Goal: Task Accomplishment & Management: Manage account settings

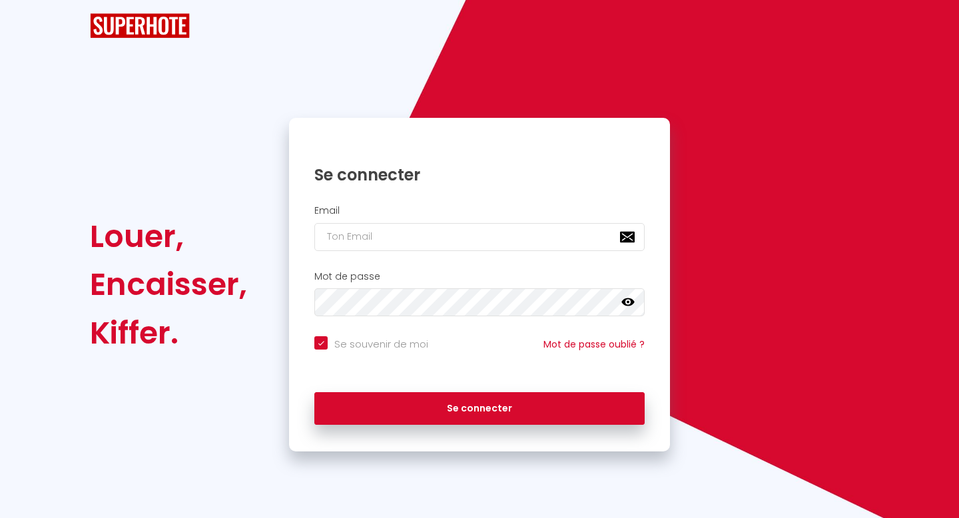
checkbox input "true"
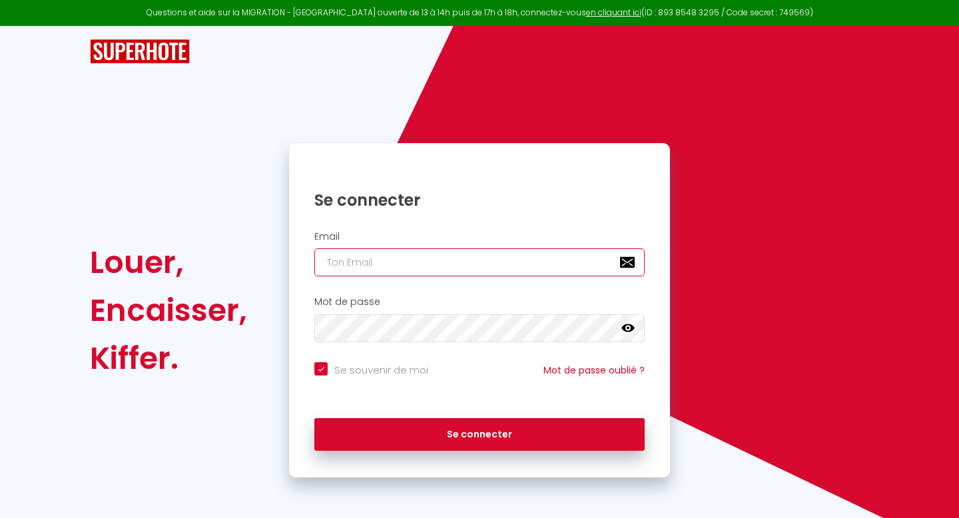
click at [366, 270] on input "email" at bounding box center [479, 262] width 330 height 28
type input "q"
checkbox input "true"
type input "qe"
checkbox input "true"
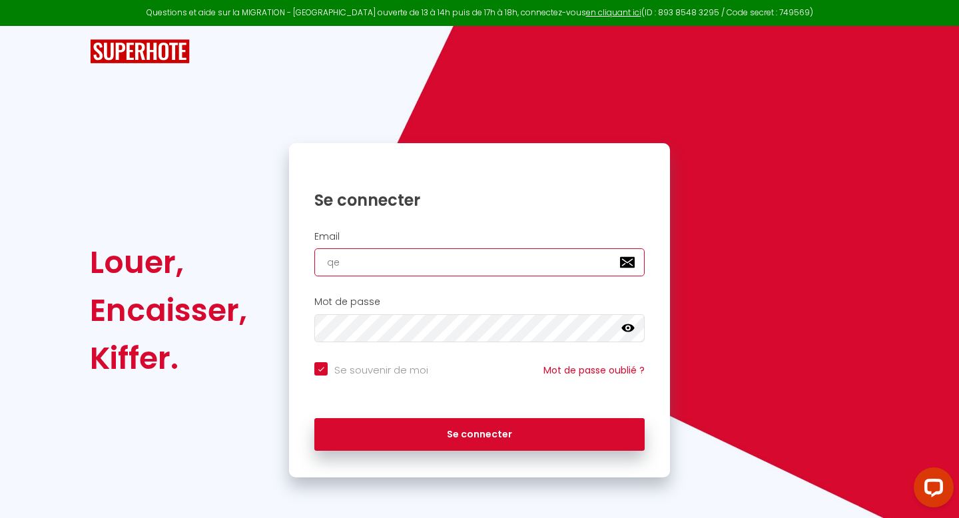
type input "qel"
checkbox input "true"
type input "qeli"
checkbox input "true"
type input "qelio"
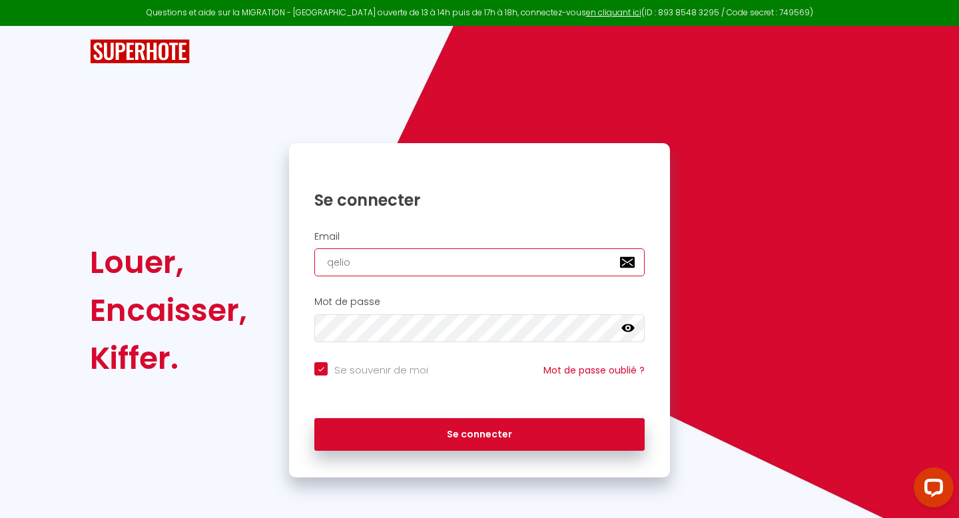
checkbox input "true"
type input "qelioc"
checkbox input "true"
type input "qelioco"
checkbox input "true"
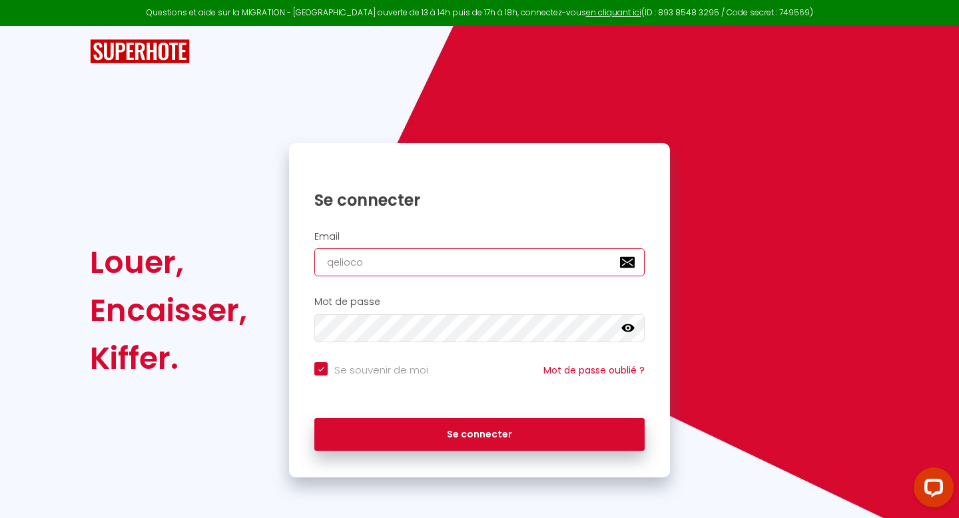
type input "qeliocon"
checkbox input "true"
type input "qelioconc"
checkbox input "true"
type input "qelioconci"
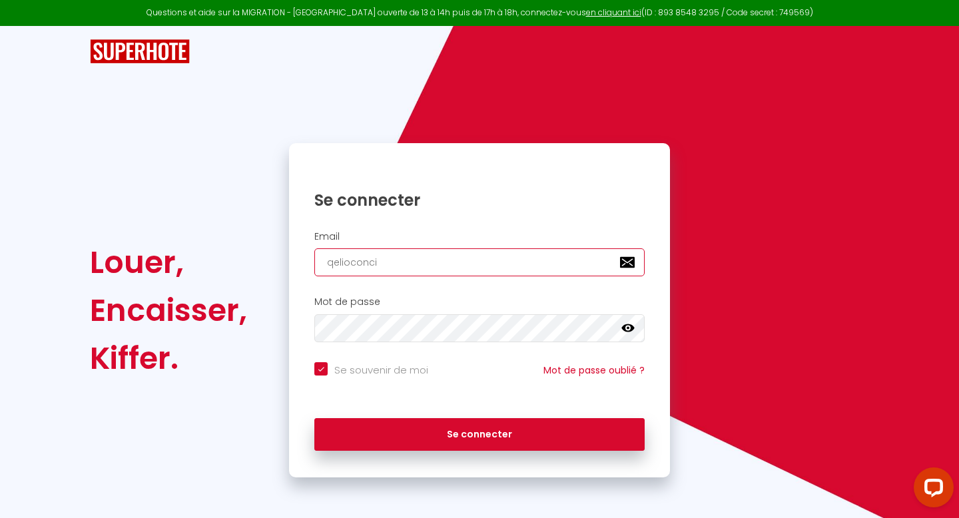
checkbox input "true"
type input "qelioconcie"
checkbox input "true"
type input "qelioconcier"
checkbox input "true"
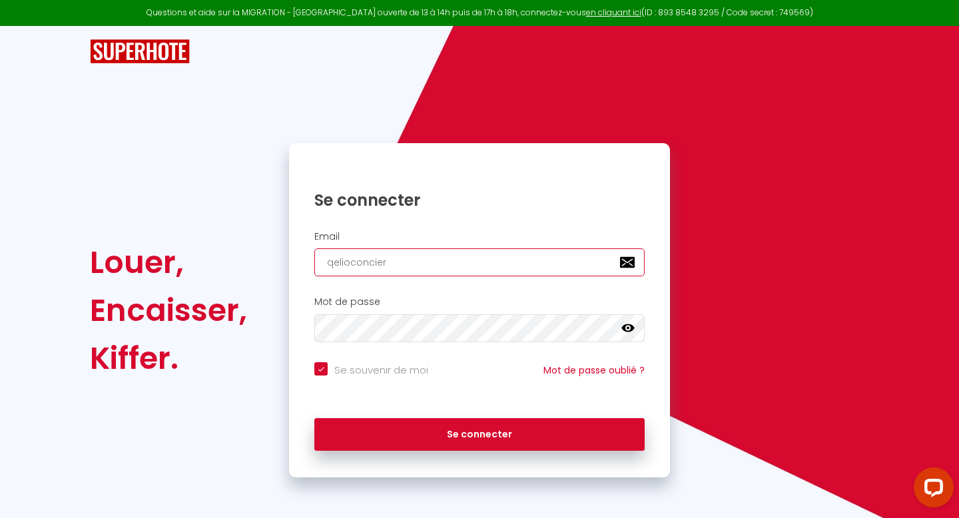
type input "qelioconcierg"
checkbox input "true"
type input "qelioconcierge"
checkbox input "true"
type input "qelioconcierger"
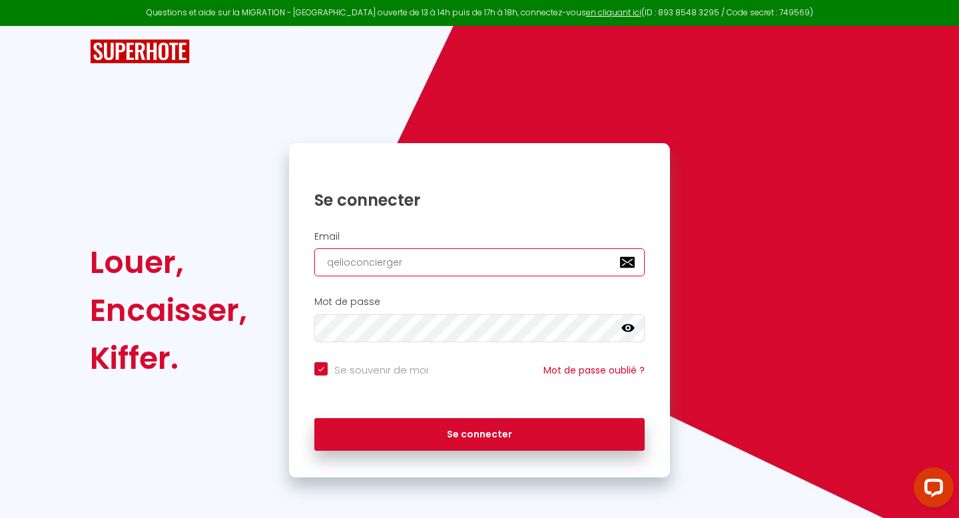
checkbox input "true"
type input "qelioconciergeri"
checkbox input "true"
type input "qelioconciergerie"
checkbox input "true"
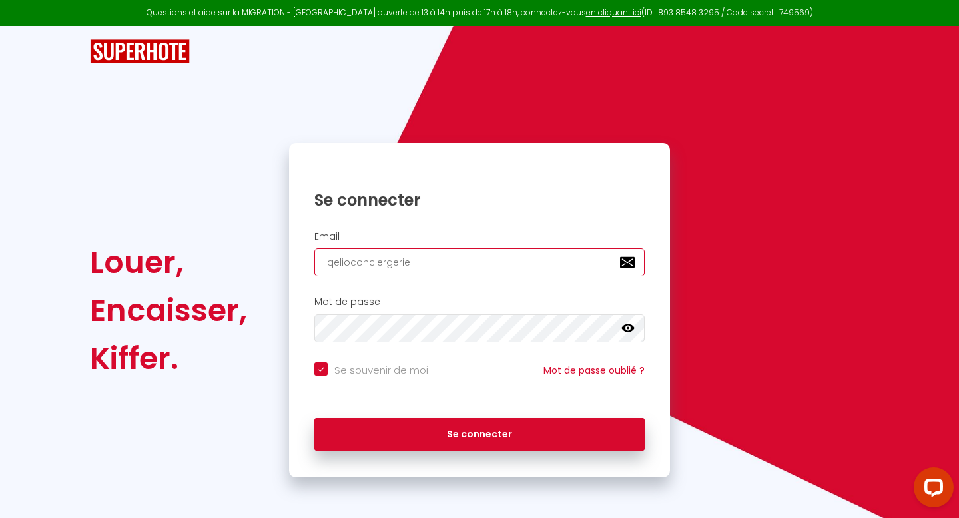
type input "qelioconciergerie@"
checkbox input "true"
type input "qelioconciergerie@g"
checkbox input "true"
type input "qelioconciergerie@gm"
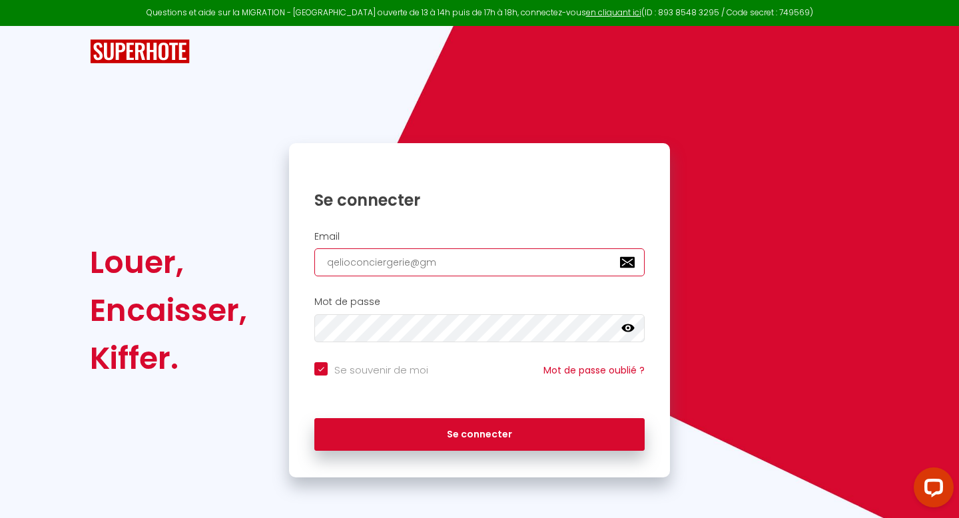
checkbox input "true"
type input "qelioconciergerie@gma"
checkbox input "true"
type input "qelioconciergerie@gmai"
checkbox input "true"
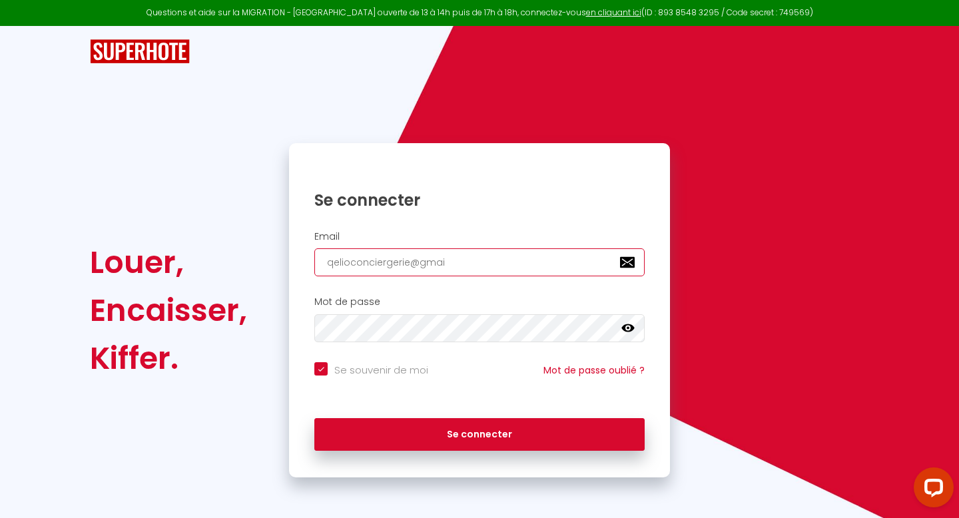
type input "[EMAIL_ADDRESS]"
checkbox input "true"
type input "[EMAIL_ADDRESS]."
checkbox input "true"
type input "qelioconciergerie@gmail.c"
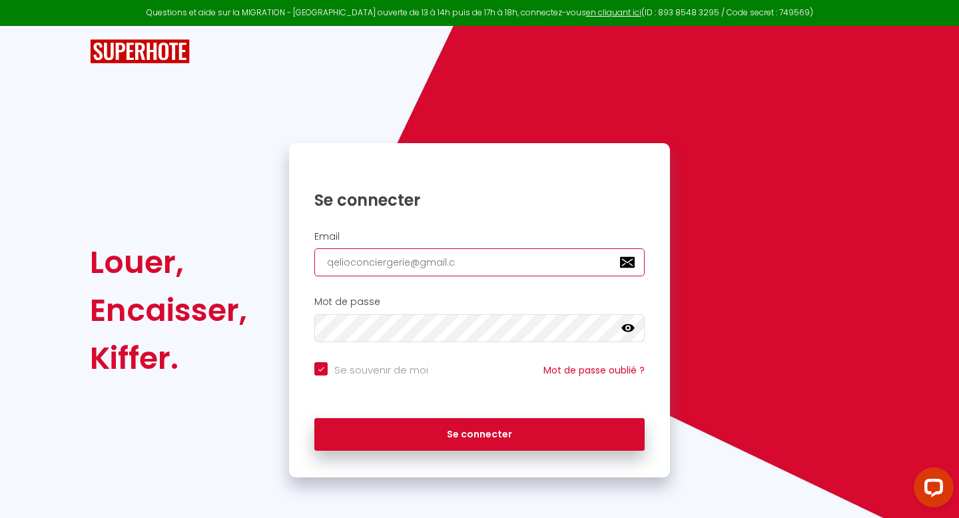
checkbox input "true"
type input "[EMAIL_ADDRESS][DOMAIN_NAME]"
checkbox input "true"
type input "[EMAIL_ADDRESS][DOMAIN_NAME]"
checkbox input "true"
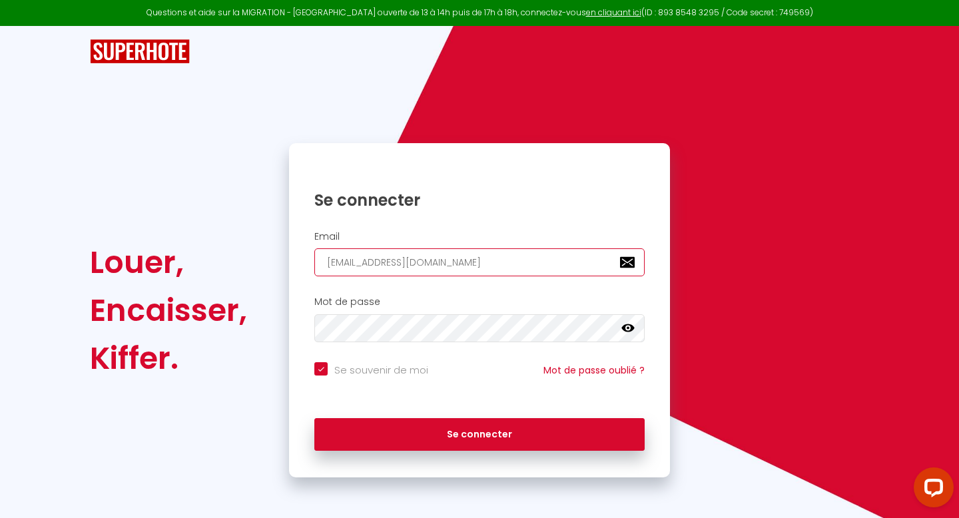
type input "[EMAIL_ADDRESS][DOMAIN_NAME]"
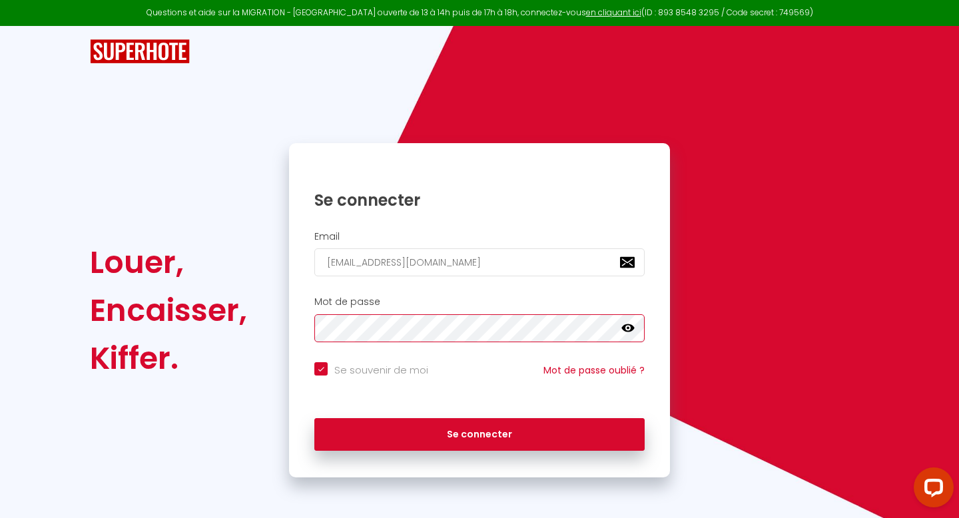
click at [314, 418] on button "Se connecter" at bounding box center [479, 434] width 330 height 33
checkbox input "true"
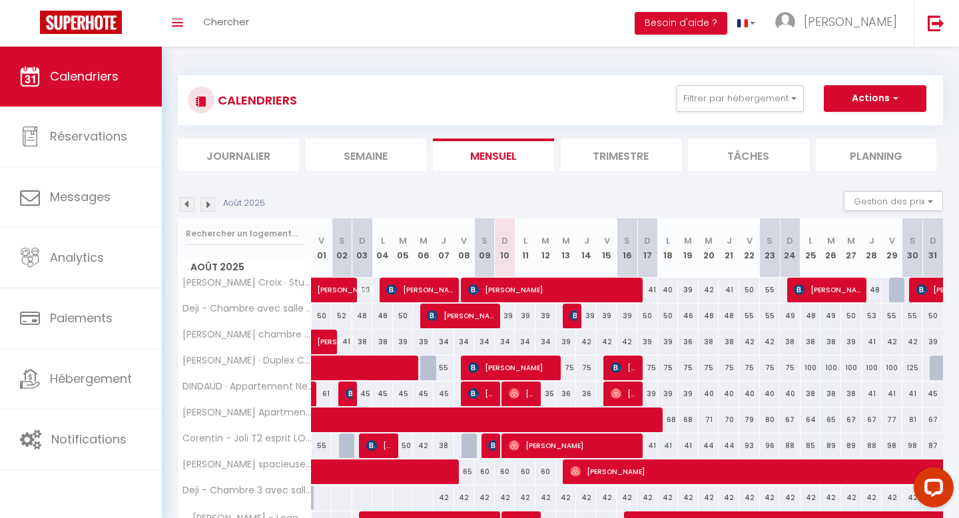
scroll to position [107, 0]
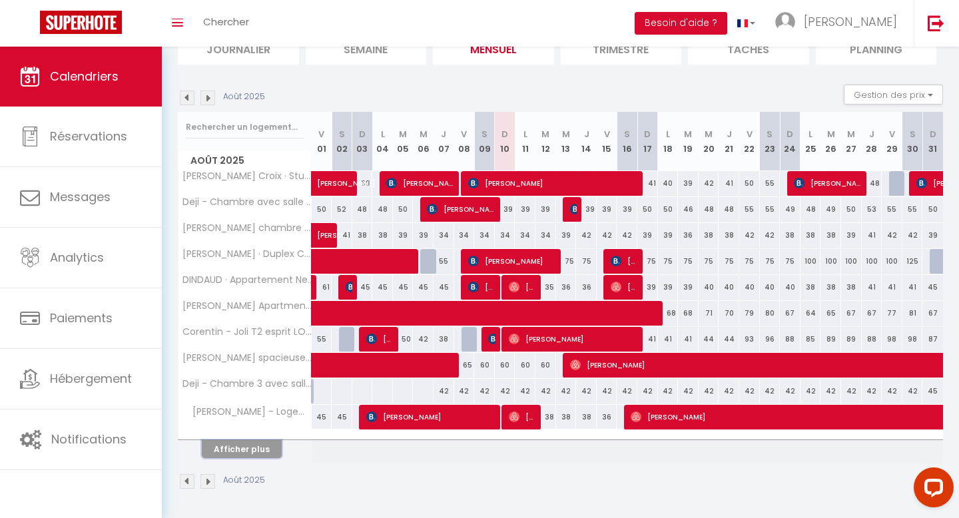
click at [233, 443] on button "Afficher plus" at bounding box center [242, 449] width 80 height 18
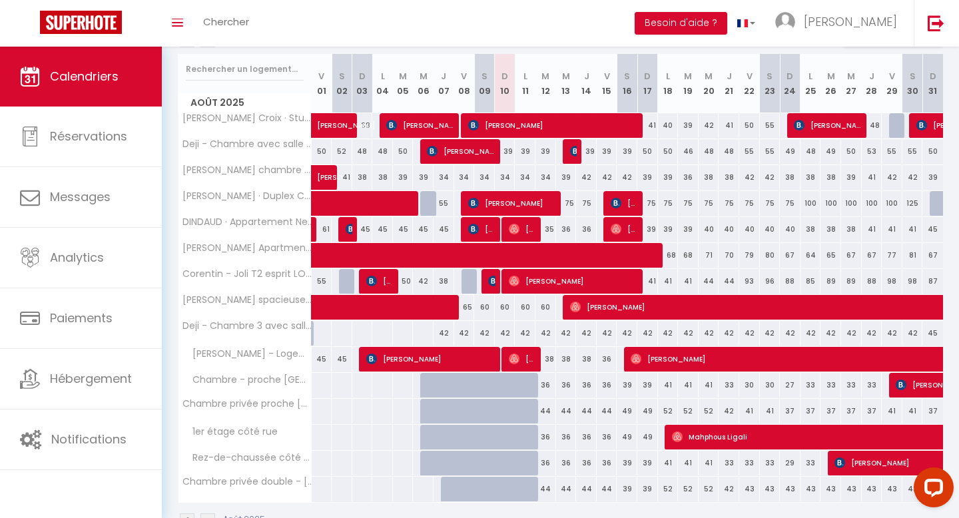
scroll to position [161, 0]
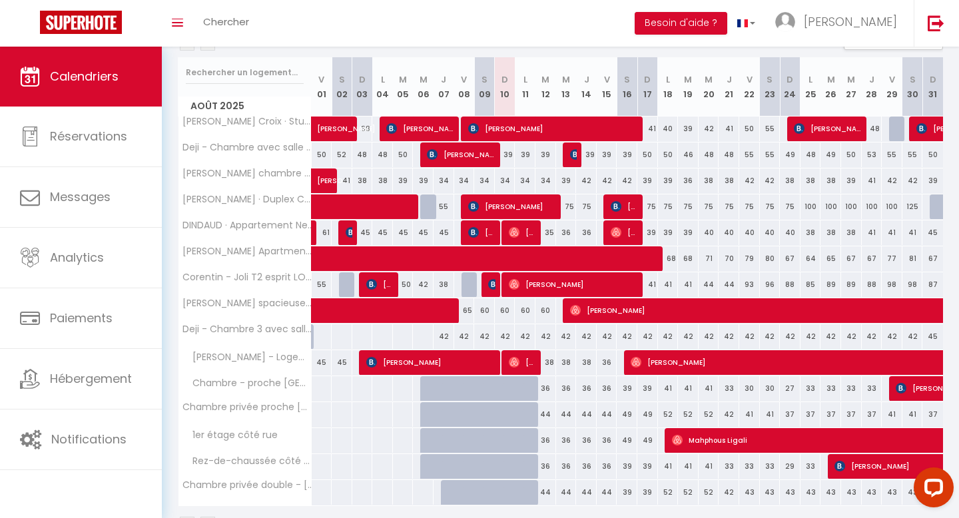
click at [567, 205] on div "75" at bounding box center [566, 206] width 21 height 25
type input "75"
type input "Mer 13 Août 2025"
type input "[DEMOGRAPHIC_DATA] 14 Août 2025"
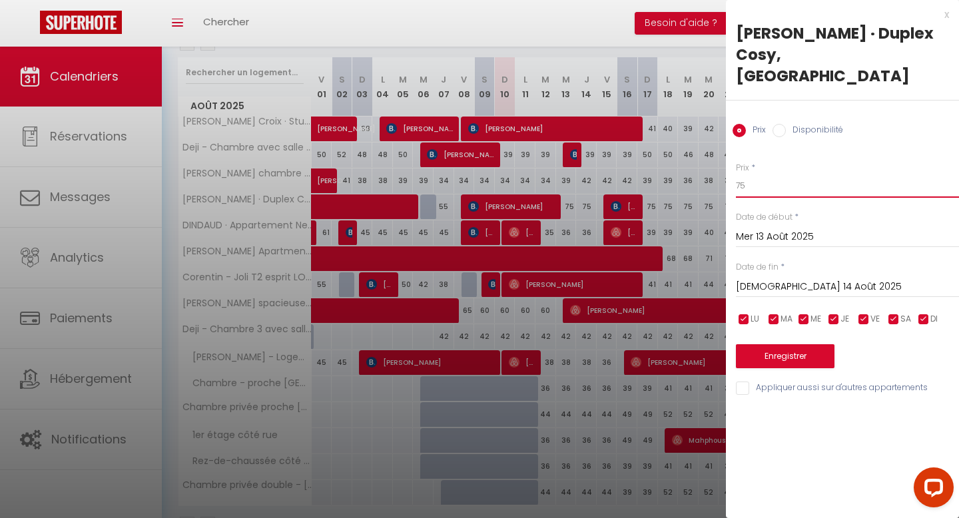
click at [739, 178] on input "75" at bounding box center [847, 186] width 223 height 24
click at [748, 182] on input "75" at bounding box center [847, 186] width 223 height 24
type input "7"
type input "55"
click at [774, 284] on input "[DEMOGRAPHIC_DATA] 14 Août 2025" at bounding box center [847, 286] width 223 height 17
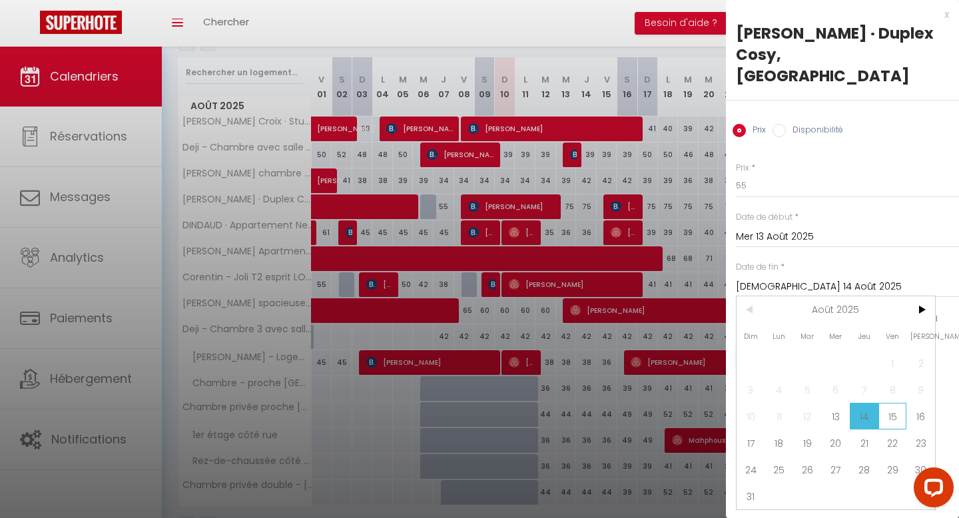
click at [890, 409] on span "15" at bounding box center [892, 416] width 29 height 27
type input "Ven 15 Août 2025"
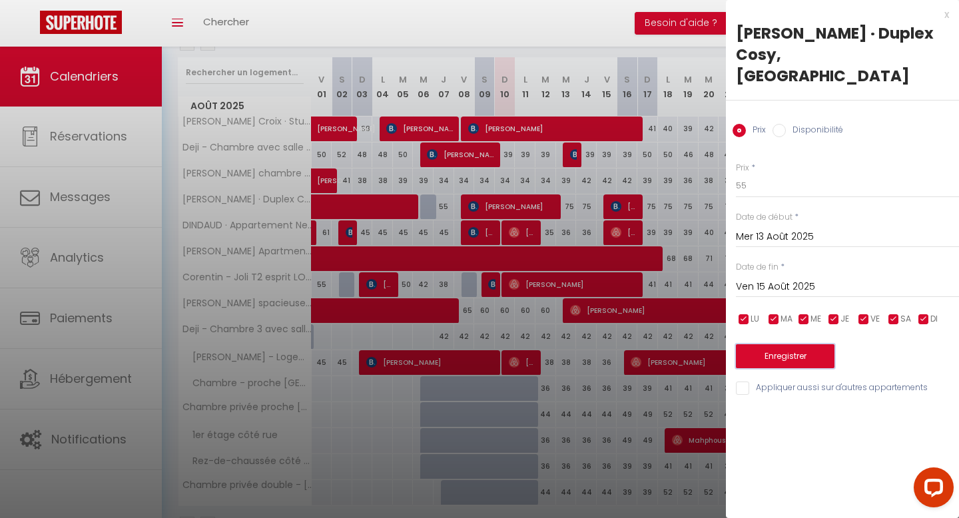
click at [798, 356] on button "Enregistrer" at bounding box center [785, 356] width 99 height 24
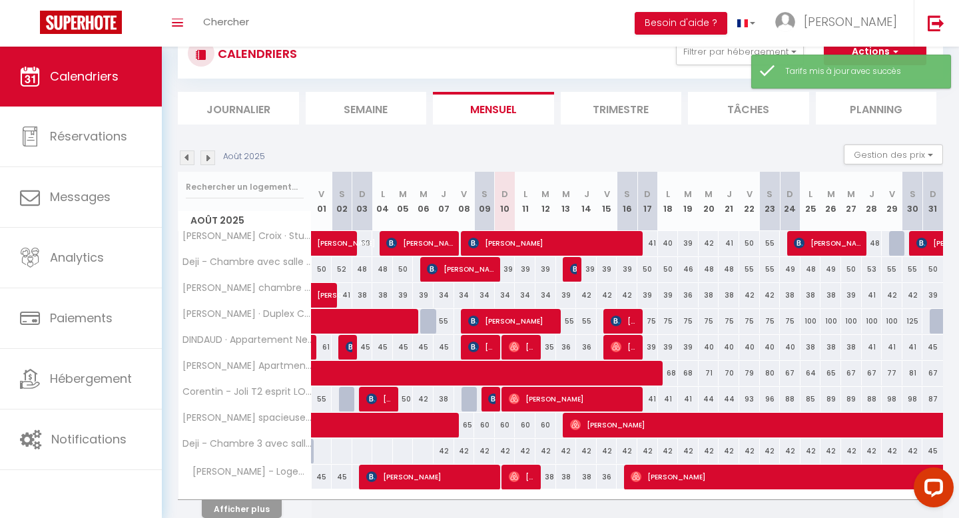
scroll to position [107, 0]
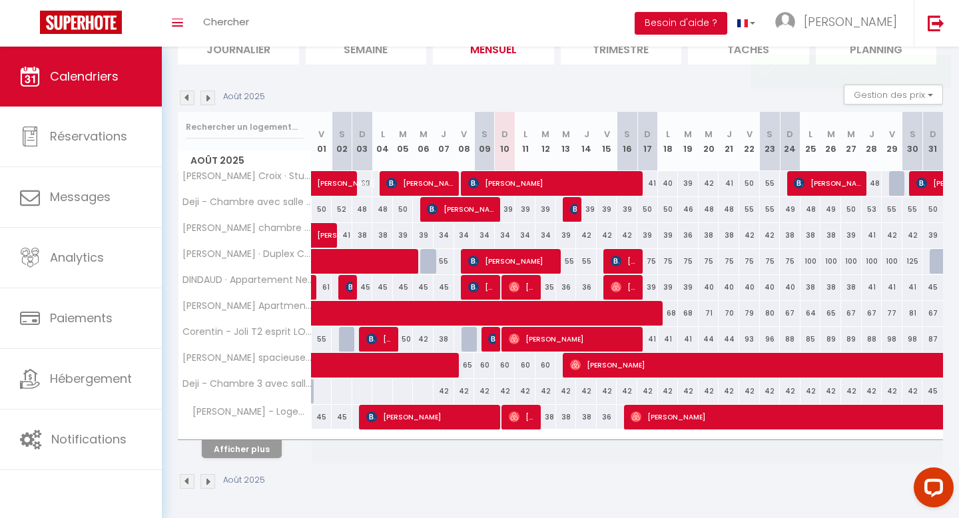
click at [550, 289] on div "35" at bounding box center [545, 287] width 21 height 25
type input "35"
type input "[DATE] Août 2025"
type input "Mer 13 Août 2025"
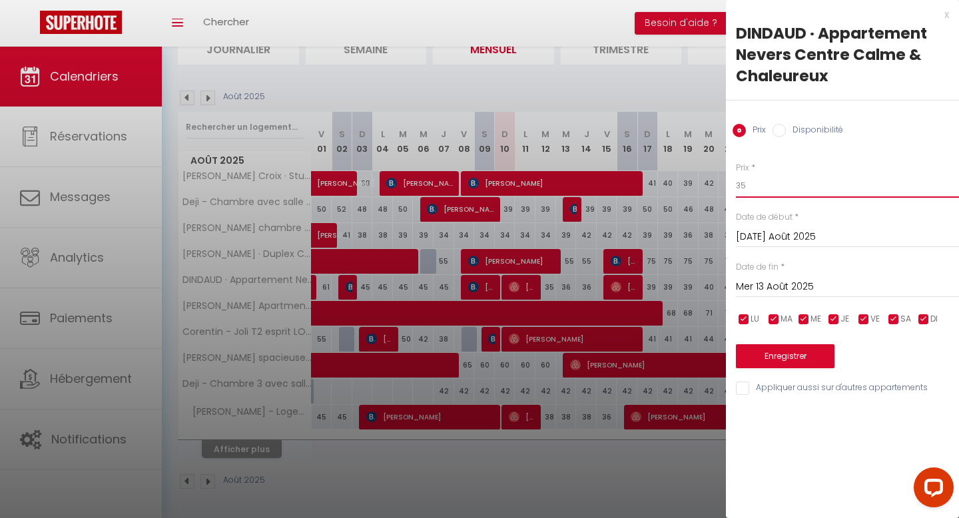
click at [751, 183] on input "35" at bounding box center [847, 186] width 223 height 24
type input "33"
click at [772, 349] on button "Enregistrer" at bounding box center [785, 356] width 99 height 24
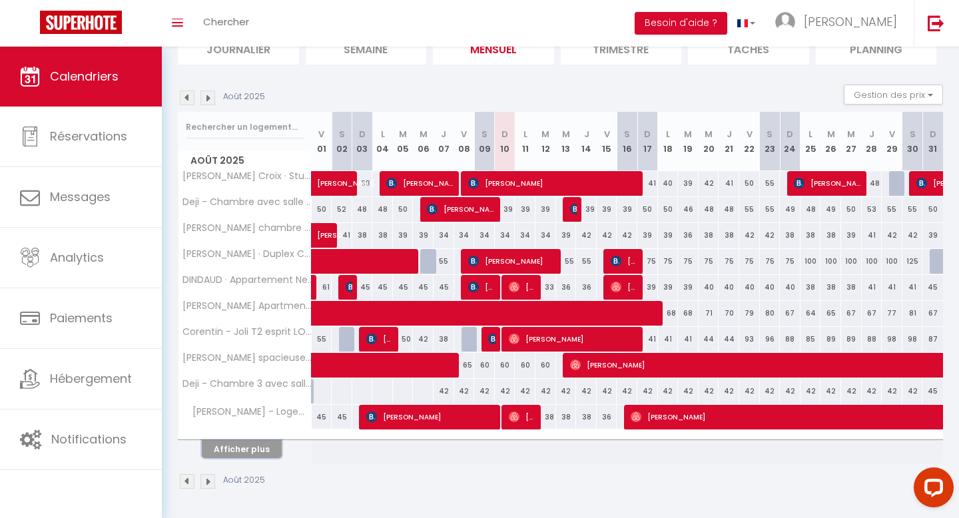
click at [243, 441] on button "Afficher plus" at bounding box center [242, 449] width 80 height 18
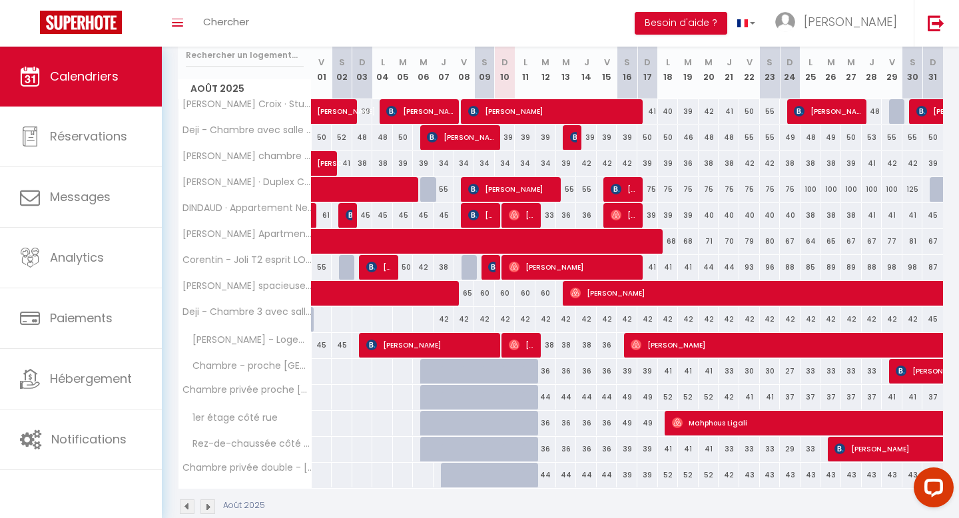
scroll to position [180, 0]
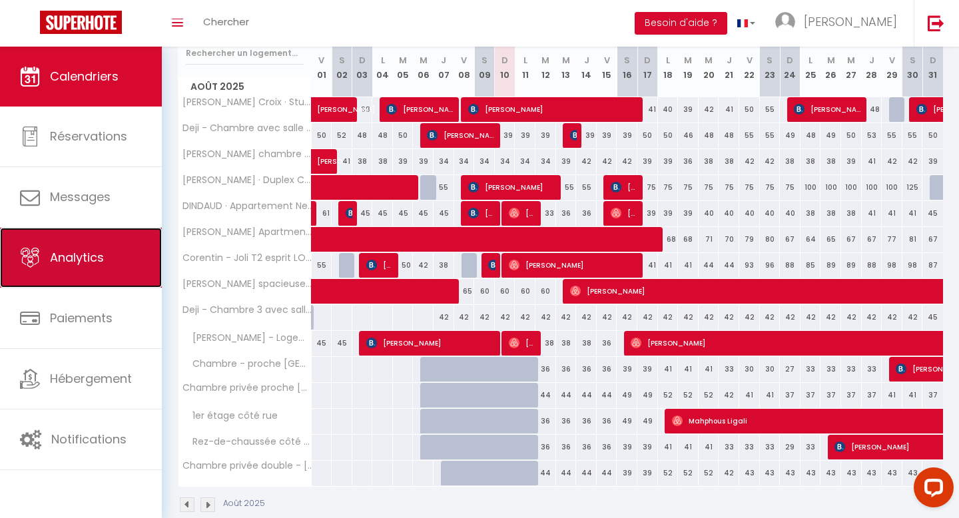
click at [89, 258] on span "Analytics" at bounding box center [77, 257] width 54 height 17
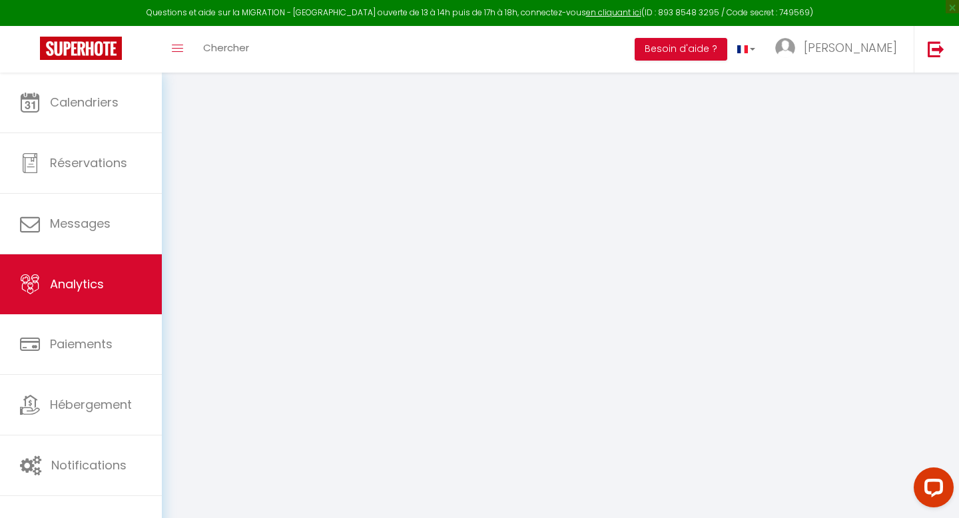
select select "2025"
select select "8"
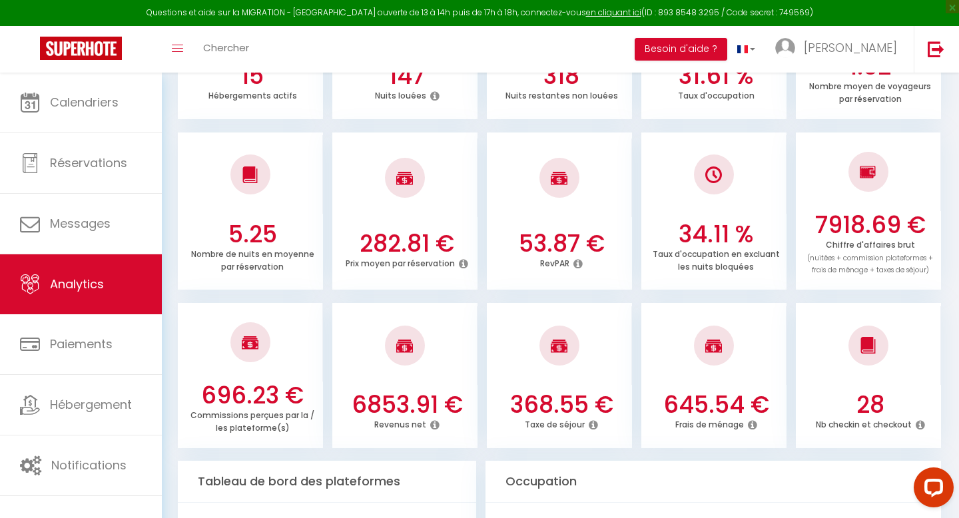
scroll to position [362, 0]
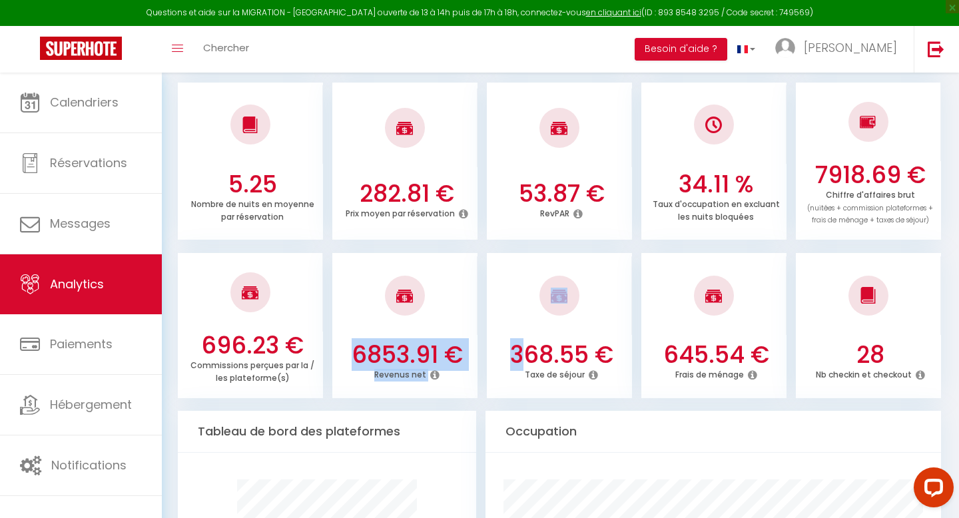
drag, startPoint x: 342, startPoint y: 352, endPoint x: 519, endPoint y: 354, distance: 177.8
click at [519, 354] on ul "696.23 € Commissions perçues par la / les plateforme(s) 6853.91 € Revenus net 3…" at bounding box center [560, 324] width 765 height 148
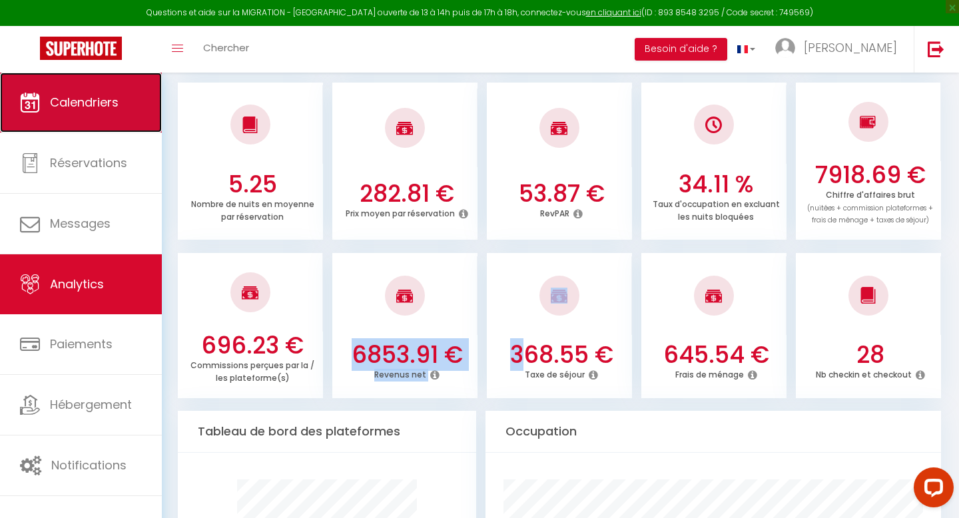
click at [79, 97] on span "Calendriers" at bounding box center [84, 102] width 69 height 17
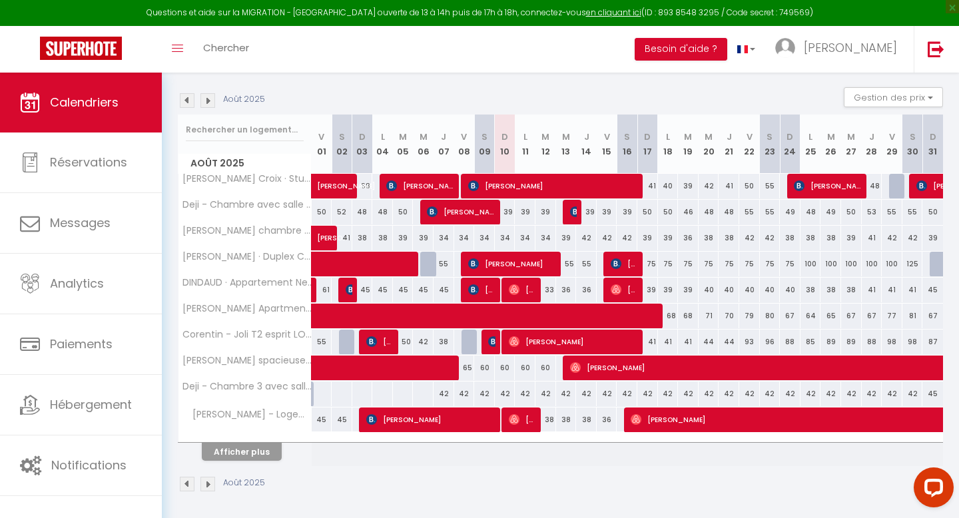
scroll to position [132, 0]
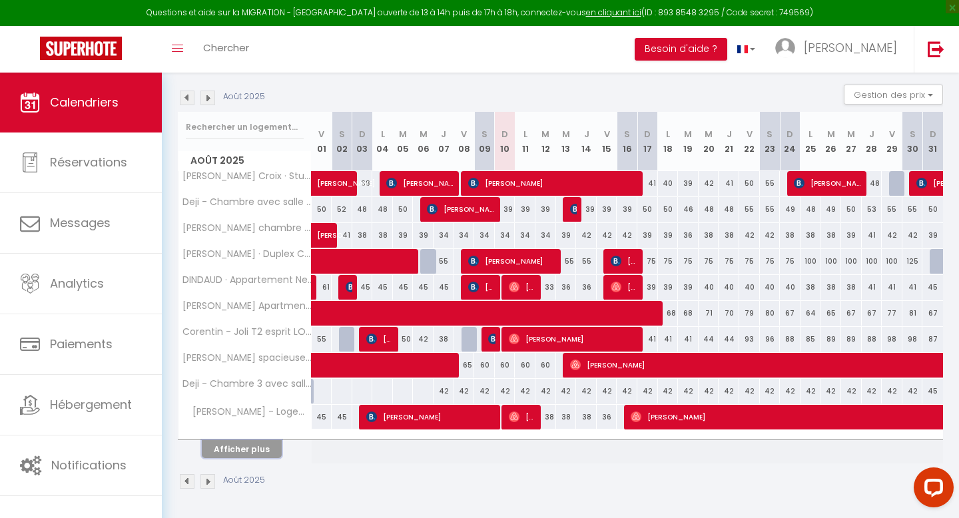
click at [249, 450] on button "Afficher plus" at bounding box center [242, 449] width 80 height 18
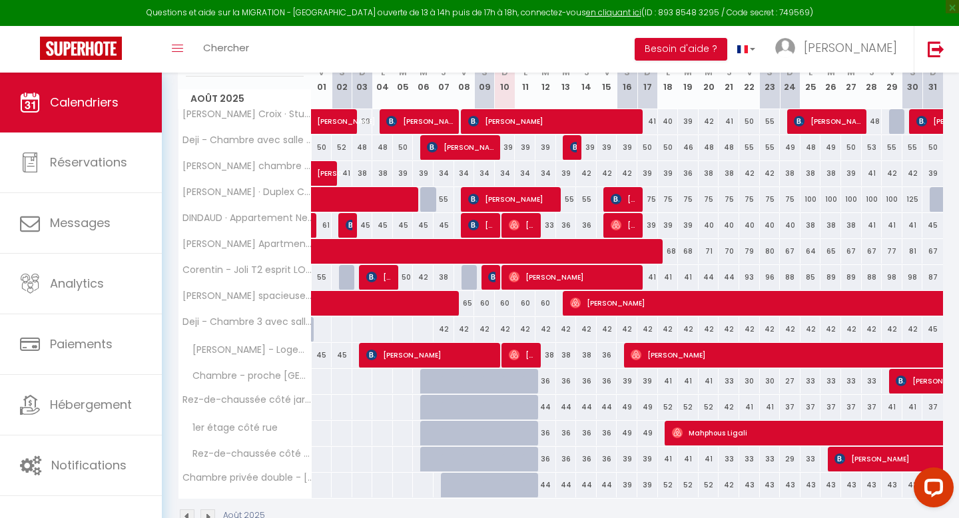
scroll to position [178, 0]
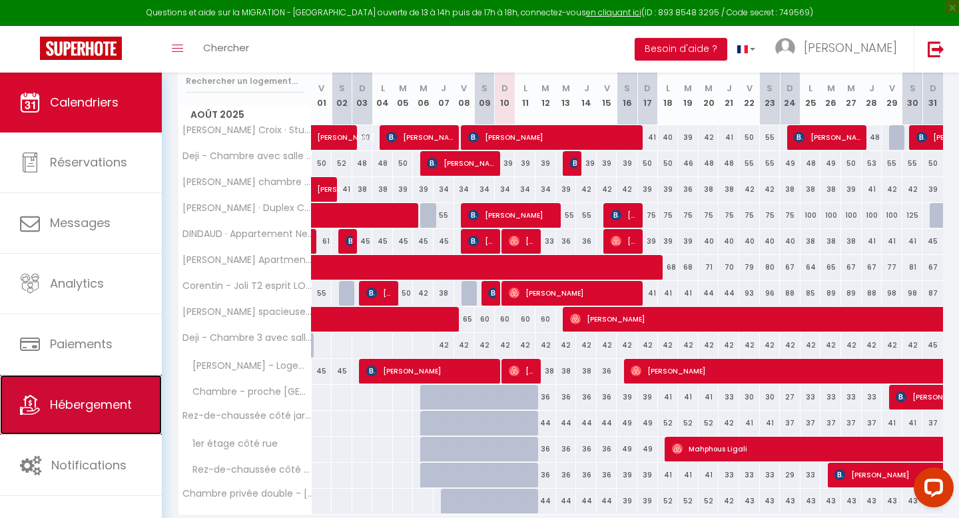
click at [107, 395] on link "Hébergement" at bounding box center [81, 405] width 162 height 60
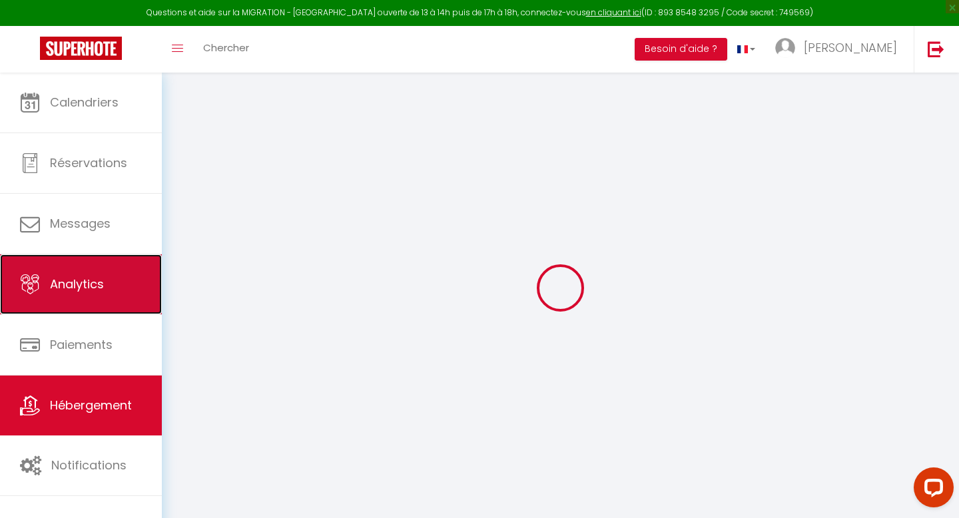
click at [106, 258] on link "Analytics" at bounding box center [81, 284] width 162 height 60
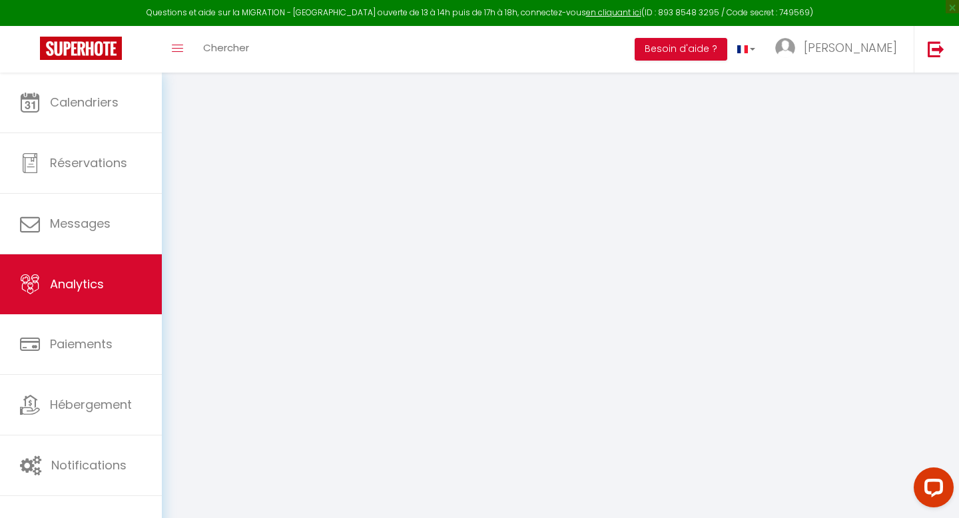
select select "2025"
select select "8"
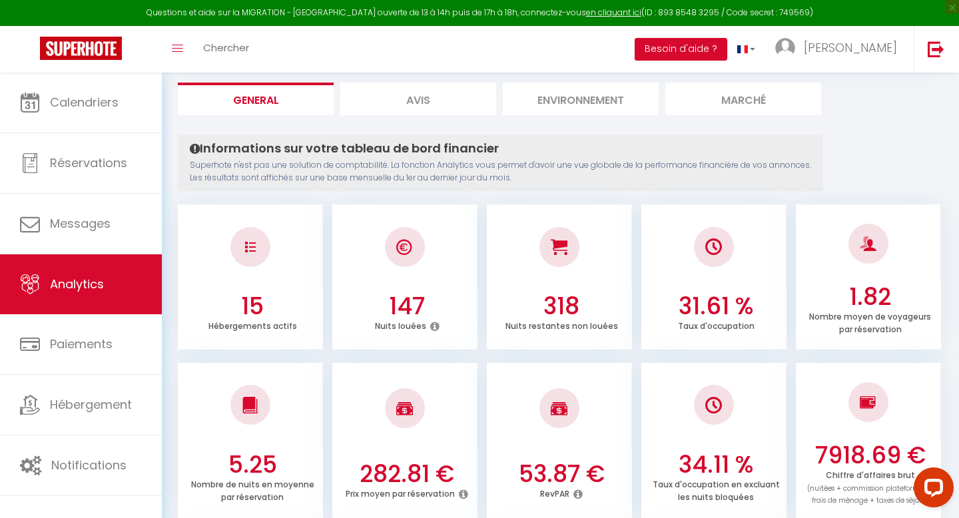
scroll to position [101, 0]
